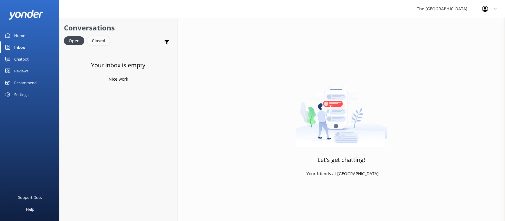
click at [95, 44] on div "Closed" at bounding box center [98, 40] width 22 height 9
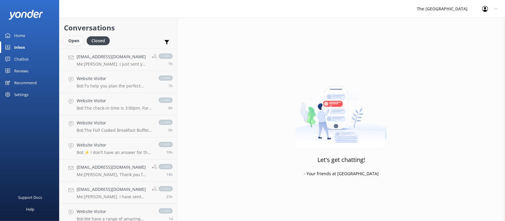
click at [74, 40] on div "Open" at bounding box center [74, 40] width 20 height 9
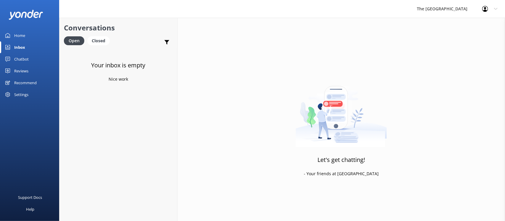
click at [110, 39] on link "Closed" at bounding box center [99, 40] width 25 height 7
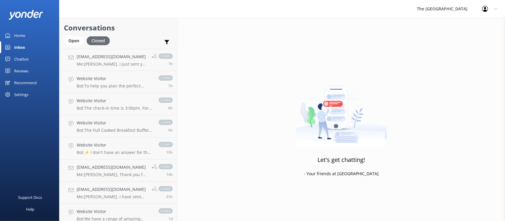
click at [102, 40] on div "Closed" at bounding box center [98, 40] width 23 height 9
click at [72, 42] on div "Open" at bounding box center [74, 40] width 20 height 9
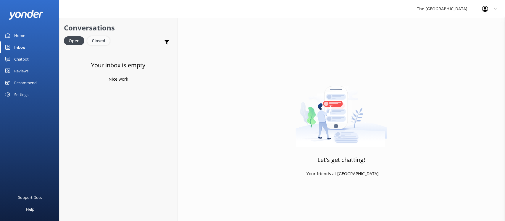
click at [98, 39] on div "Closed" at bounding box center [98, 40] width 22 height 9
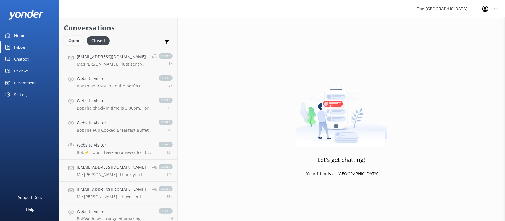
click at [77, 43] on div "Open" at bounding box center [74, 40] width 20 height 9
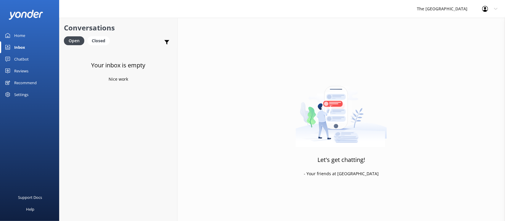
click at [122, 122] on div "Your inbox is empty Nice work" at bounding box center [118, 159] width 118 height 221
click at [132, 97] on div "Your inbox is empty Nice work" at bounding box center [118, 159] width 118 height 221
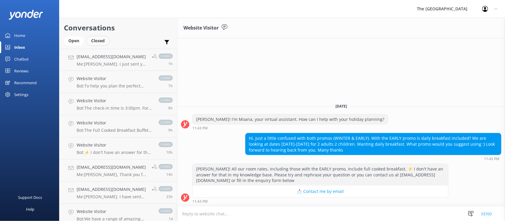
click at [94, 42] on div "Closed" at bounding box center [98, 40] width 22 height 9
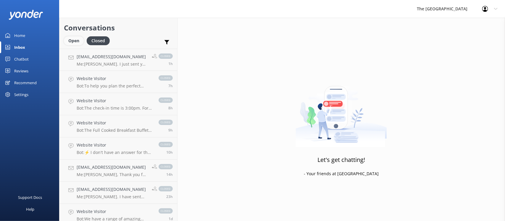
click at [76, 40] on div "Open" at bounding box center [74, 40] width 20 height 9
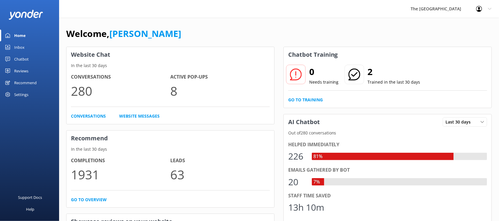
click at [21, 44] on div "Inbox" at bounding box center [19, 47] width 10 height 12
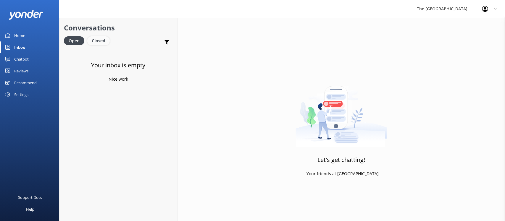
click at [100, 42] on div "Closed" at bounding box center [98, 40] width 22 height 9
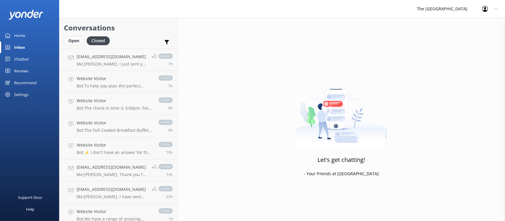
click at [71, 39] on div "Open" at bounding box center [74, 40] width 20 height 9
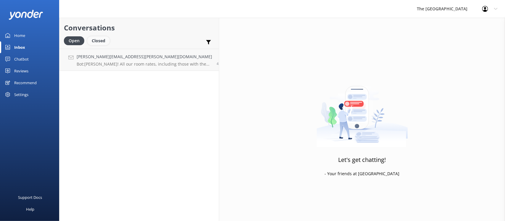
click at [93, 37] on div "Closed" at bounding box center [98, 40] width 22 height 9
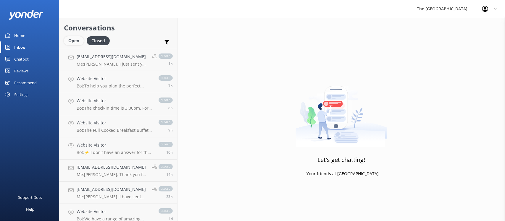
click at [70, 43] on div "Open" at bounding box center [74, 40] width 20 height 9
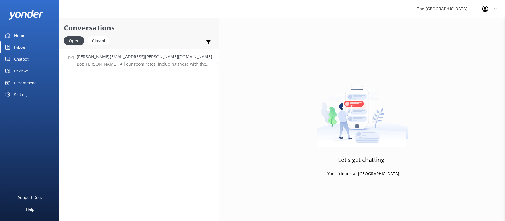
click at [87, 64] on p "Bot: Kia Orana! All our room rates, including those with the EARLY promo, inclu…" at bounding box center [144, 63] width 135 height 5
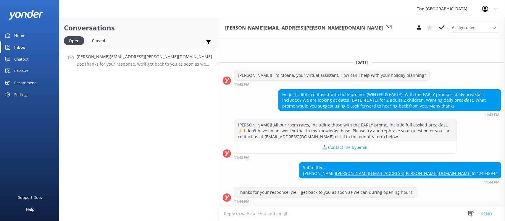
copy div "Hi, Just a little confused with both promos (WINTER & EARLY). With the EARLY pr…"
drag, startPoint x: 338, startPoint y: 95, endPoint x: 246, endPoint y: 71, distance: 95.8
click at [246, 71] on div "Today Kia Orana! I'm Moana, your virtual assistant. How can I help with your ho…" at bounding box center [362, 131] width 286 height 152
click at [108, 71] on div "Conversations Open Closed Important Assigned to me Unassigned Michaela.baxter@m…" at bounding box center [139, 119] width 160 height 203
click at [103, 44] on div "Closed" at bounding box center [98, 40] width 22 height 9
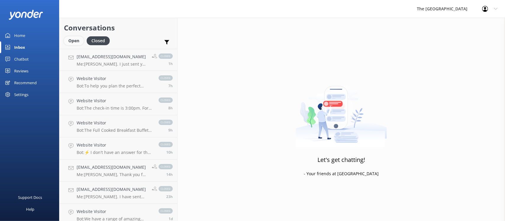
click at [70, 41] on div "Open" at bounding box center [74, 40] width 20 height 9
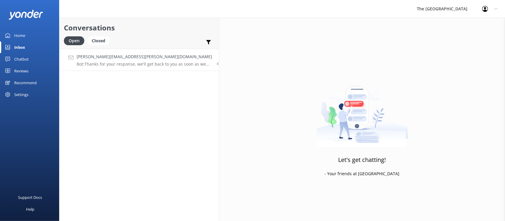
click at [109, 67] on link "Michaela.baxter@me.com Bot: Thanks for your response, we'll get back to you as …" at bounding box center [138, 60] width 159 height 22
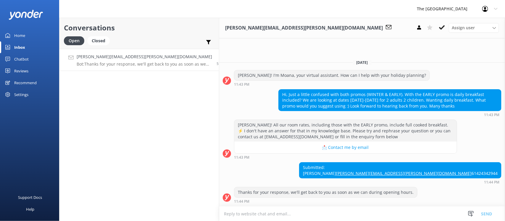
drag, startPoint x: 355, startPoint y: 95, endPoint x: 301, endPoint y: 87, distance: 54.1
click at [307, 92] on div "Hi, Just a little confused with both promos (WINTER & EARLY). With the EARLY pr…" at bounding box center [389, 101] width 222 height 22
click at [353, 93] on div "Hi, Just a little confused with both promos (WINTER & EARLY). With the EARLY pr…" at bounding box center [389, 101] width 222 height 22
drag, startPoint x: 353, startPoint y: 93, endPoint x: 299, endPoint y: 80, distance: 55.3
click at [299, 90] on div "Hi, Just a little confused with both promos (WINTER & EARLY). With the EARLY pr…" at bounding box center [389, 101] width 222 height 22
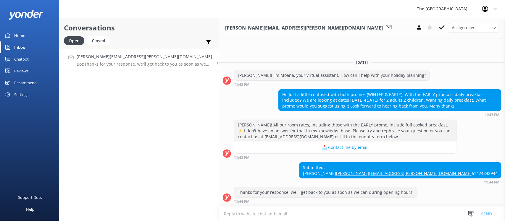
click at [377, 91] on div "Hi, Just a little confused with both promos (WINTER & EARLY). With the EARLY pr…" at bounding box center [389, 101] width 222 height 22
drag, startPoint x: 380, startPoint y: 99, endPoint x: 307, endPoint y: 89, distance: 74.6
click at [310, 91] on div "Hi, Just a little confused with both promos (WINTER & EARLY). With the EARLY pr…" at bounding box center [389, 100] width 223 height 22
click at [360, 95] on div "Hi, Just a little confused with both promos (WINTER & EARLY). With the EARLY pr…" at bounding box center [389, 101] width 222 height 22
drag, startPoint x: 363, startPoint y: 98, endPoint x: 304, endPoint y: 80, distance: 62.0
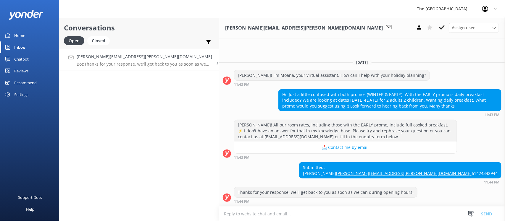
click at [306, 90] on div "Hi, Just a little confused with both promos (WINTER & EARLY). With the EARLY pr…" at bounding box center [389, 101] width 222 height 22
click at [350, 94] on div "Hi, Just a little confused with both promos (WINTER & EARLY). With the EARLY pr…" at bounding box center [389, 101] width 222 height 22
click at [102, 40] on div "Closed" at bounding box center [98, 40] width 22 height 9
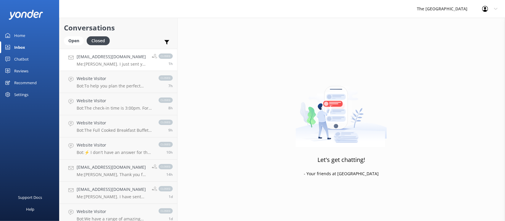
click at [110, 58] on h4 "[EMAIL_ADDRESS][DOMAIN_NAME]" at bounding box center [112, 56] width 71 height 7
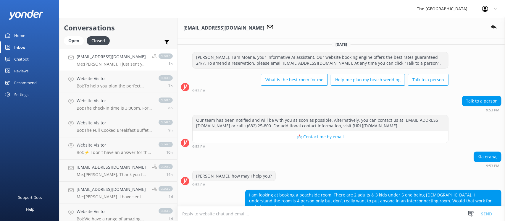
scroll to position [223, 0]
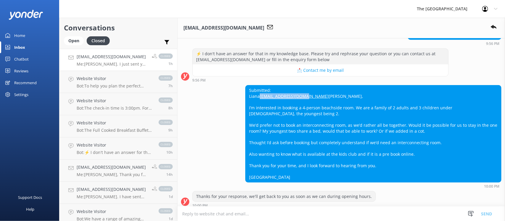
drag, startPoint x: 300, startPoint y: 109, endPoint x: 244, endPoint y: 110, distance: 55.9
click at [245, 110] on div "Submitted: Liana liana.kepu@gmail.com Kia Orana, I’m interested in booking a 4-…" at bounding box center [372, 133] width 255 height 97
copy link "[EMAIL_ADDRESS][DOMAIN_NAME]"
click at [95, 64] on p "Me: Kia Orana Liana. I just sent you an email. Kindly check your email inbox. T…" at bounding box center [112, 63] width 71 height 5
click at [70, 42] on div "Open" at bounding box center [74, 40] width 20 height 9
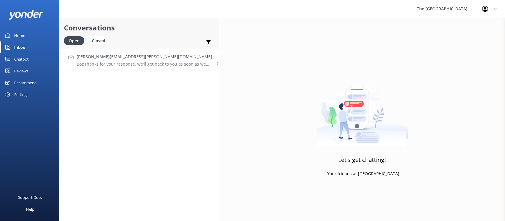
click at [99, 57] on h4 "Michaela.baxter@me.com" at bounding box center [144, 56] width 135 height 7
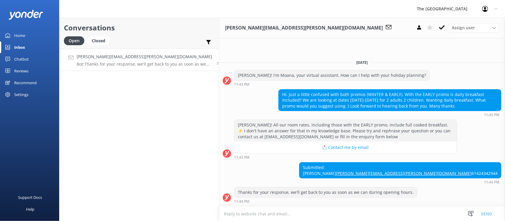
drag, startPoint x: 482, startPoint y: 162, endPoint x: 443, endPoint y: 163, distance: 39.0
click at [443, 163] on div "Submitted: Michaela Lamond Michaela.baxter@me.com 61424342944" at bounding box center [400, 171] width 202 height 16
copy div "Michaela Lamond"
drag, startPoint x: 265, startPoint y: 88, endPoint x: 299, endPoint y: 88, distance: 34.0
click at [299, 90] on div "Hi, Just a little confused with both promos (WINTER & EARLY). With the EARLY pr…" at bounding box center [389, 101] width 222 height 22
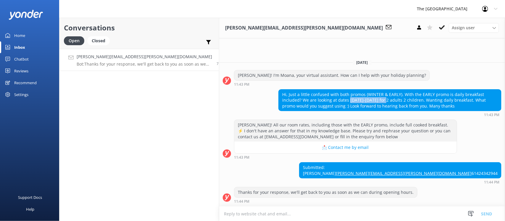
copy div "17-27th Jan 2026 f"
drag, startPoint x: 498, startPoint y: 168, endPoint x: 429, endPoint y: 170, distance: 68.9
click at [429, 170] on div "Submitted: Michaela Lamond Michaela.baxter@me.com 61424342944 11:44 PM" at bounding box center [362, 173] width 286 height 22
copy link "Michaela.baxter@me.com"
click at [225, 216] on textarea at bounding box center [362, 214] width 286 height 14
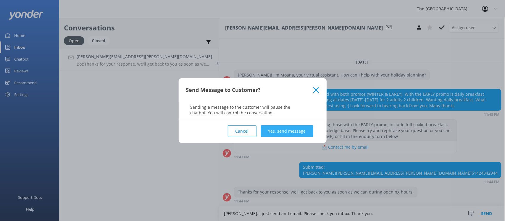
type textarea "Kia Orana Michaela. I just send and email. Please check you inbox. Thank you."
click at [279, 129] on button "Yes, send message" at bounding box center [287, 131] width 52 height 12
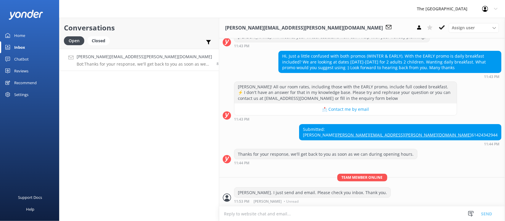
scroll to position [34, 0]
click at [127, 62] on p "Bot: Thanks for your response, we'll get back to you as soon as we can during o…" at bounding box center [144, 63] width 135 height 5
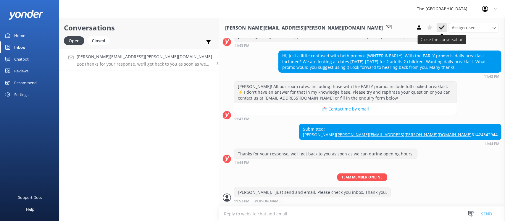
click at [442, 27] on use at bounding box center [442, 27] width 6 height 5
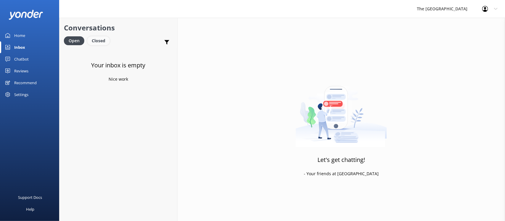
click at [101, 39] on div "Closed" at bounding box center [98, 40] width 22 height 9
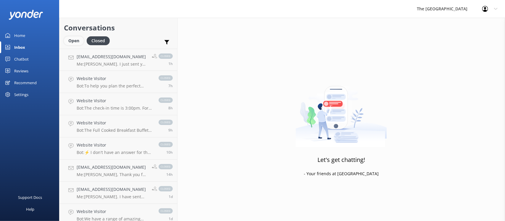
click at [71, 43] on div "Open" at bounding box center [74, 40] width 20 height 9
